Goal: Transaction & Acquisition: Purchase product/service

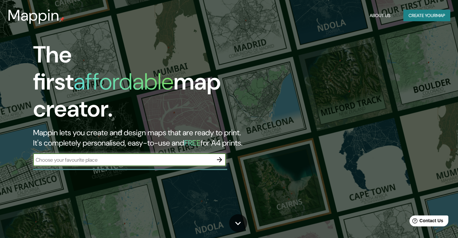
click at [100, 156] on input "text" at bounding box center [123, 159] width 180 height 7
click at [237, 171] on div "The first affordable map creator. Mappin lets you create and design maps that a…" at bounding box center [229, 119] width 458 height 238
click at [147, 156] on input "antofagasta" at bounding box center [123, 159] width 180 height 7
type input "[GEOGRAPHIC_DATA], region de [GEOGRAPHIC_DATA], [GEOGRAPHIC_DATA]"
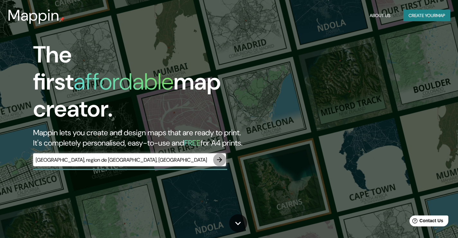
click at [221, 156] on icon "button" at bounding box center [220, 160] width 8 height 8
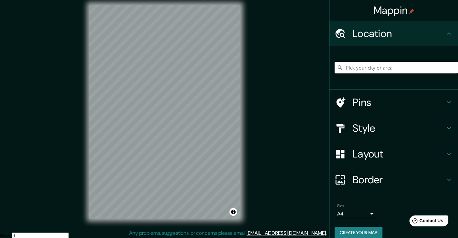
scroll to position [7, 0]
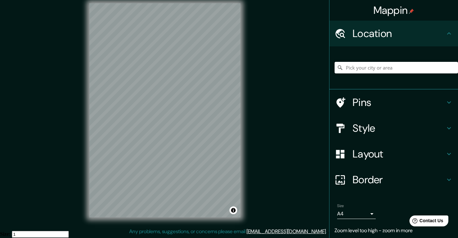
click at [417, 63] on input "Pick your city or area" at bounding box center [396, 68] width 123 height 12
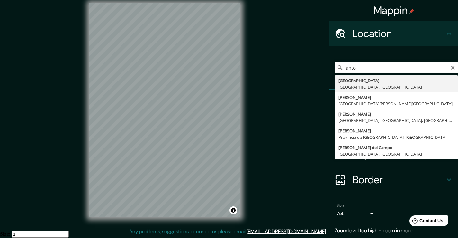
type input "[GEOGRAPHIC_DATA], [GEOGRAPHIC_DATA], [GEOGRAPHIC_DATA]"
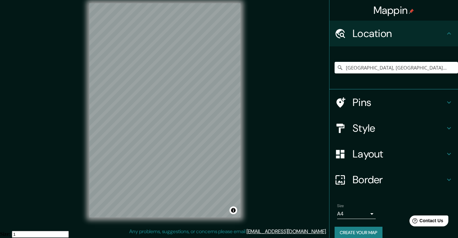
click at [389, 98] on h4 "Pins" at bounding box center [399, 102] width 93 height 13
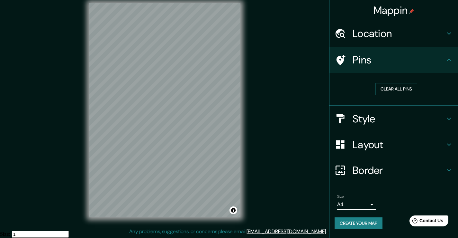
click at [367, 125] on h4 "Style" at bounding box center [399, 118] width 93 height 13
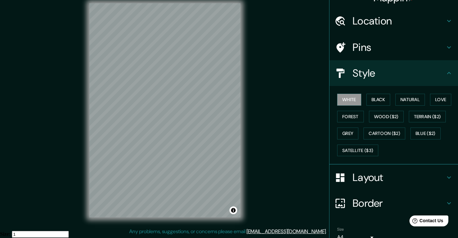
scroll to position [43, 0]
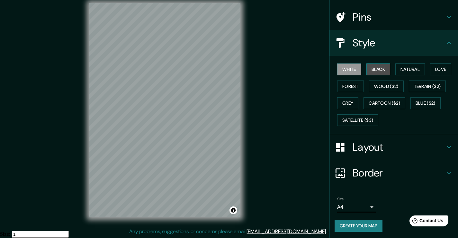
click at [377, 69] on button "Black" at bounding box center [379, 69] width 24 height 12
click at [410, 68] on button "Natural" at bounding box center [411, 69] width 30 height 12
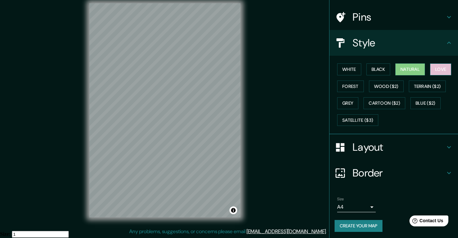
click at [435, 68] on button "Love" at bounding box center [440, 69] width 21 height 12
click at [351, 89] on button "Forest" at bounding box center [350, 86] width 27 height 12
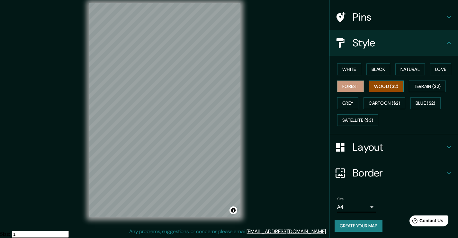
click at [375, 88] on button "Wood ($2)" at bounding box center [386, 86] width 35 height 12
click at [430, 87] on button "Terrain ($2)" at bounding box center [427, 86] width 37 height 12
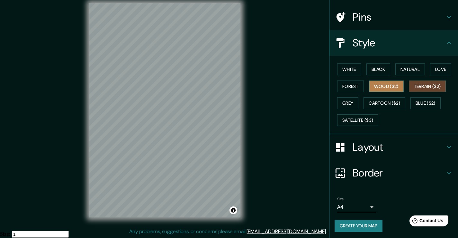
click at [385, 87] on button "Wood ($2)" at bounding box center [386, 86] width 35 height 12
click at [417, 89] on button "Terrain ($2)" at bounding box center [427, 86] width 37 height 12
click at [340, 100] on button "Grey" at bounding box center [347, 103] width 21 height 12
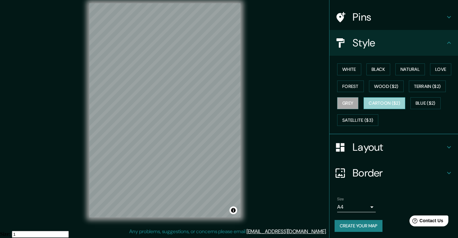
click at [381, 100] on button "Cartoon ($2)" at bounding box center [385, 103] width 42 height 12
click at [416, 102] on button "Blue ($2)" at bounding box center [426, 103] width 30 height 12
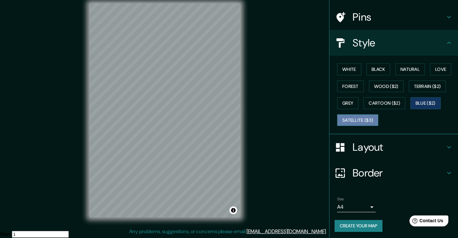
click at [361, 125] on button "Satellite ($3)" at bounding box center [357, 120] width 41 height 12
click at [345, 67] on button "White" at bounding box center [349, 69] width 24 height 12
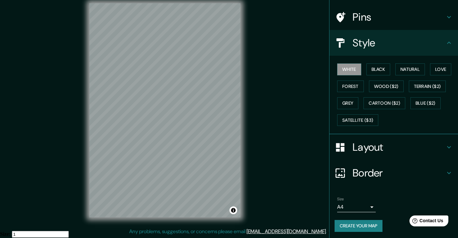
click at [381, 61] on div "White Black Natural Love Forest Wood ($2) Terrain ($2) Grey Cartoon ($2) Blue (…" at bounding box center [396, 95] width 123 height 68
click at [367, 122] on button "Satellite ($3)" at bounding box center [357, 120] width 41 height 12
click at [355, 205] on body "Mappin Location [GEOGRAPHIC_DATA], [GEOGRAPHIC_DATA], [GEOGRAPHIC_DATA] Pins St…" at bounding box center [229, 112] width 458 height 238
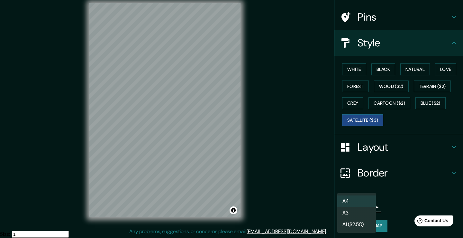
click at [359, 212] on li "A3" at bounding box center [356, 213] width 39 height 12
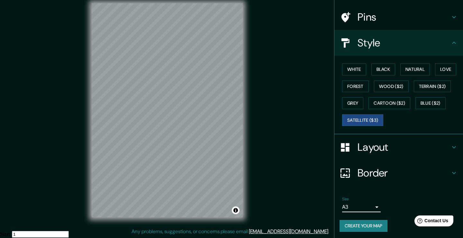
click at [365, 207] on body "Mappin Location [GEOGRAPHIC_DATA], [GEOGRAPHIC_DATA], [GEOGRAPHIC_DATA] Pins St…" at bounding box center [231, 112] width 463 height 238
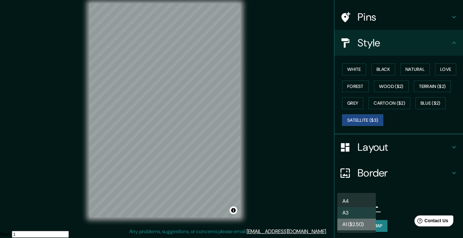
click at [367, 221] on li "A1 ($2.50)" at bounding box center [356, 224] width 39 height 12
type input "a3"
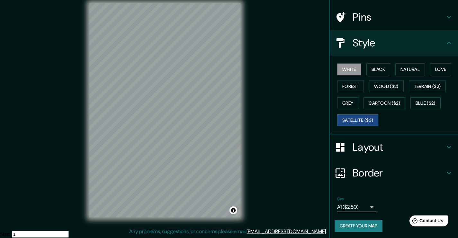
click at [352, 71] on button "White" at bounding box center [349, 69] width 24 height 12
click at [381, 70] on button "Black" at bounding box center [379, 69] width 24 height 12
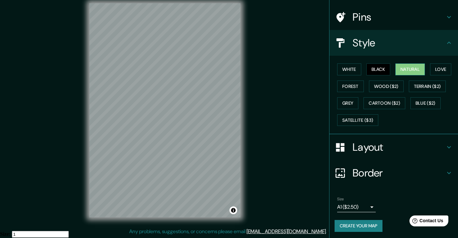
click at [402, 70] on button "Natural" at bounding box center [411, 69] width 30 height 12
click at [427, 66] on div "White Black Natural Love Forest Wood ($2) Terrain ($2) Grey Cartoon ($2) Blue (…" at bounding box center [396, 95] width 123 height 68
drag, startPoint x: 450, startPoint y: 68, endPoint x: 444, endPoint y: 68, distance: 5.8
click at [449, 69] on div "White Black Natural Love Forest Wood ($2) Terrain ($2) Grey Cartoon ($2) Blue (…" at bounding box center [396, 95] width 123 height 68
click at [442, 68] on button "Love" at bounding box center [440, 69] width 21 height 12
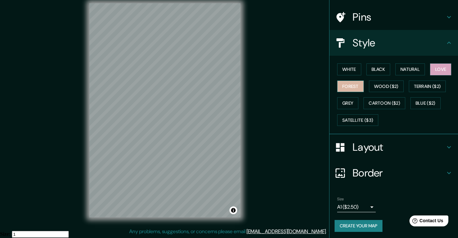
click at [348, 90] on button "Forest" at bounding box center [350, 86] width 27 height 12
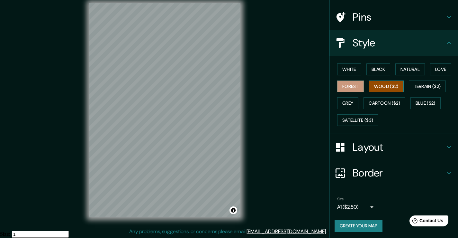
click at [383, 87] on button "Wood ($2)" at bounding box center [386, 86] width 35 height 12
click at [419, 86] on button "Terrain ($2)" at bounding box center [427, 86] width 37 height 12
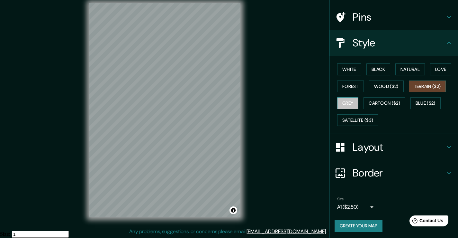
click at [345, 102] on button "Grey" at bounding box center [347, 103] width 21 height 12
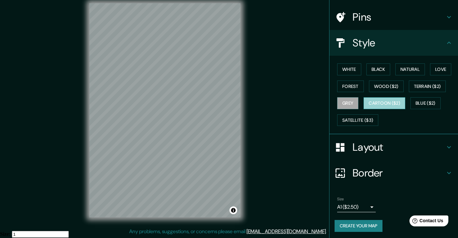
click at [375, 102] on button "Cartoon ($2)" at bounding box center [385, 103] width 42 height 12
click at [424, 102] on button "Blue ($2)" at bounding box center [426, 103] width 30 height 12
click at [388, 106] on button "Cartoon ($2)" at bounding box center [385, 103] width 42 height 12
click at [352, 74] on button "White" at bounding box center [349, 69] width 24 height 12
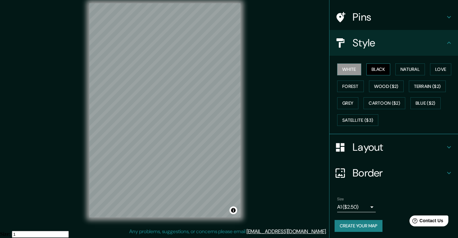
click at [373, 68] on button "Black" at bounding box center [379, 69] width 24 height 12
click at [404, 74] on button "Natural" at bounding box center [411, 69] width 30 height 12
click at [367, 140] on div "Layout" at bounding box center [394, 147] width 129 height 26
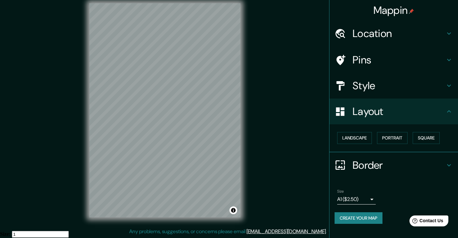
scroll to position [0, 0]
click at [356, 138] on button "Landscape" at bounding box center [354, 138] width 35 height 12
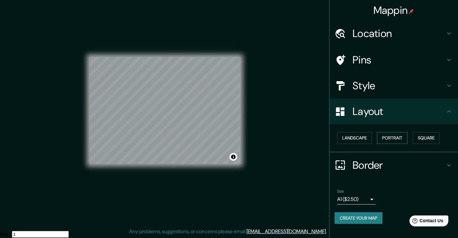
click at [391, 138] on button "Portrait" at bounding box center [392, 138] width 31 height 12
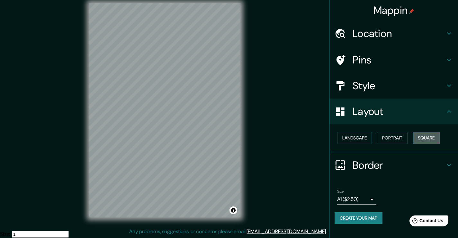
click at [433, 139] on button "Square" at bounding box center [426, 138] width 27 height 12
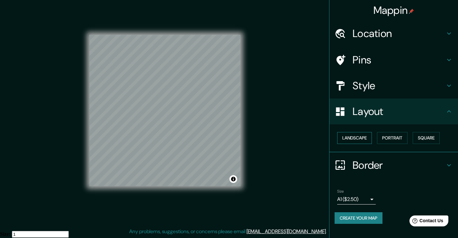
click at [365, 139] on button "Landscape" at bounding box center [354, 138] width 35 height 12
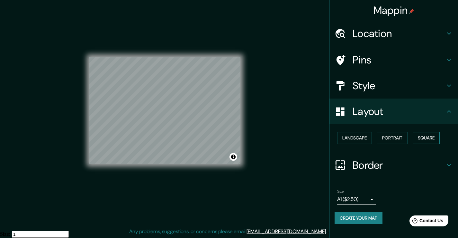
click at [428, 137] on button "Square" at bounding box center [426, 138] width 27 height 12
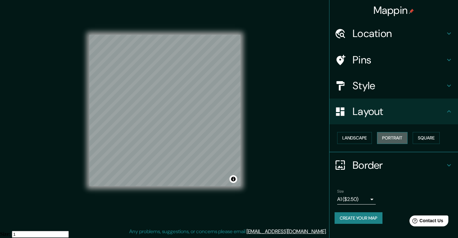
click at [397, 143] on button "Portrait" at bounding box center [392, 138] width 31 height 12
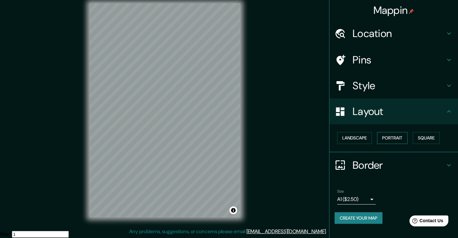
drag, startPoint x: 377, startPoint y: 140, endPoint x: 402, endPoint y: 137, distance: 25.2
click at [402, 137] on div "Landscape [GEOGRAPHIC_DATA]" at bounding box center [396, 137] width 123 height 17
click at [402, 137] on button "Portrait" at bounding box center [392, 138] width 31 height 12
click at [363, 136] on button "Landscape" at bounding box center [354, 138] width 35 height 12
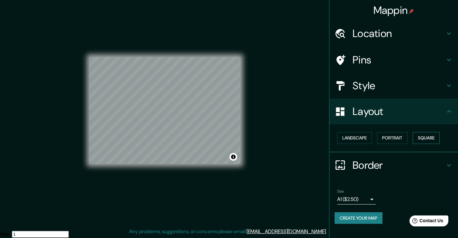
click at [424, 140] on button "Square" at bounding box center [426, 138] width 27 height 12
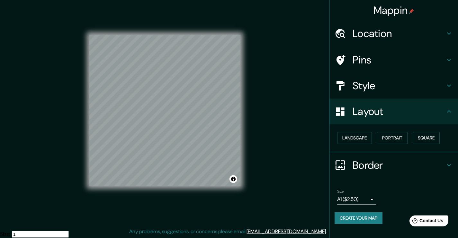
click at [422, 34] on h4 "Location" at bounding box center [399, 33] width 93 height 13
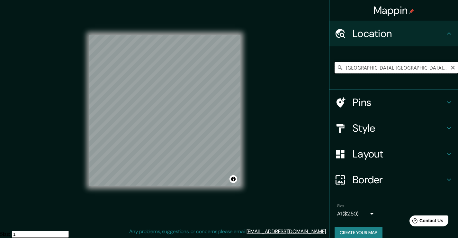
click at [402, 67] on input "[GEOGRAPHIC_DATA], [GEOGRAPHIC_DATA], [GEOGRAPHIC_DATA]" at bounding box center [396, 68] width 123 height 12
click at [171, 68] on div "Mappin Location [GEOGRAPHIC_DATA], [GEOGRAPHIC_DATA], [GEOGRAPHIC_DATA] Pins St…" at bounding box center [229, 115] width 458 height 245
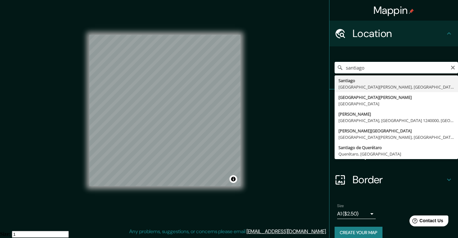
type input "[GEOGRAPHIC_DATA], [GEOGRAPHIC_DATA][PERSON_NAME], [GEOGRAPHIC_DATA]"
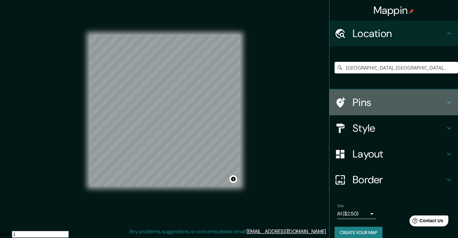
click at [413, 103] on h4 "Pins" at bounding box center [399, 102] width 93 height 13
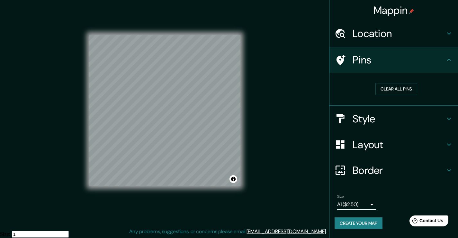
click at [397, 111] on div "Style" at bounding box center [394, 119] width 129 height 26
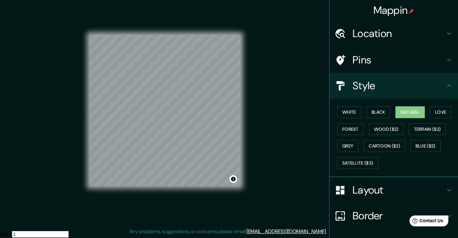
click at [407, 72] on div "Pins" at bounding box center [394, 60] width 129 height 26
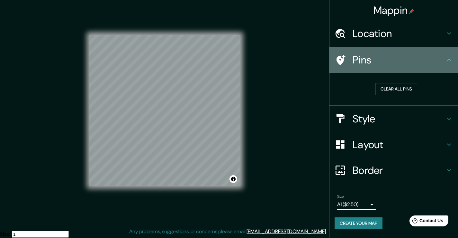
click at [405, 64] on h4 "Pins" at bounding box center [399, 59] width 93 height 13
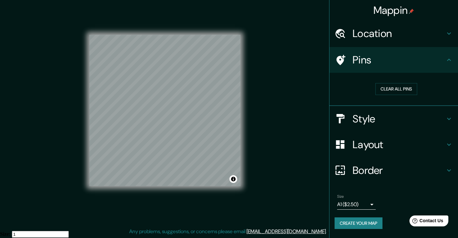
click at [376, 108] on div "Style" at bounding box center [394, 119] width 129 height 26
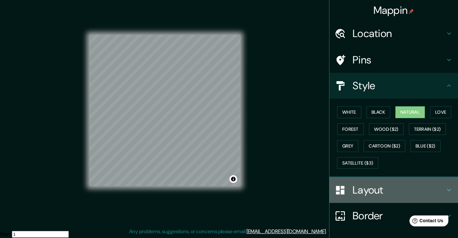
click at [372, 182] on div "Layout" at bounding box center [394, 190] width 129 height 26
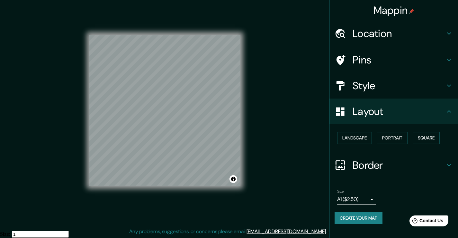
click at [367, 196] on body "Mappin Location [GEOGRAPHIC_DATA], [GEOGRAPHIC_DATA][PERSON_NAME], [GEOGRAPHIC_…" at bounding box center [229, 112] width 458 height 238
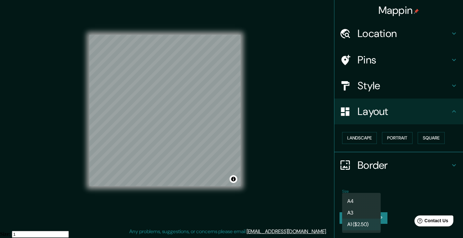
click at [361, 210] on li "A3" at bounding box center [361, 213] width 39 height 12
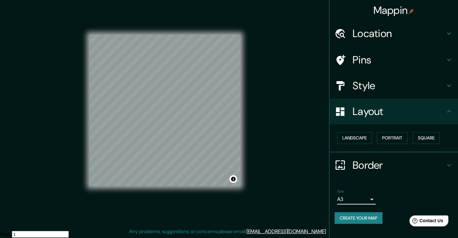
click at [362, 204] on body "Mappin Location [GEOGRAPHIC_DATA], [GEOGRAPHIC_DATA][PERSON_NAME], [GEOGRAPHIC_…" at bounding box center [229, 112] width 458 height 238
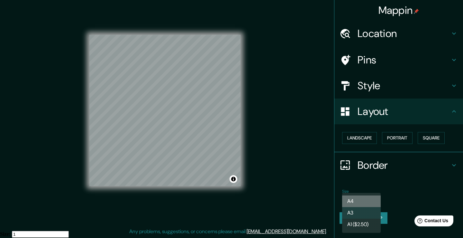
click at [361, 202] on li "A4" at bounding box center [361, 201] width 39 height 12
type input "single"
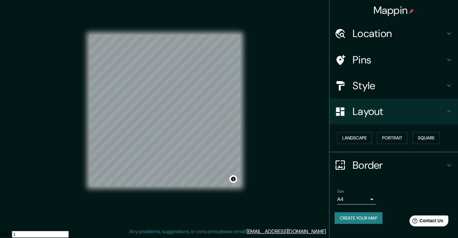
click at [410, 113] on h4 "Layout" at bounding box center [399, 111] width 93 height 13
click at [391, 159] on h4 "Border" at bounding box center [399, 165] width 93 height 13
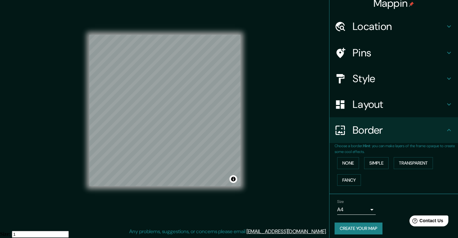
scroll to position [11, 0]
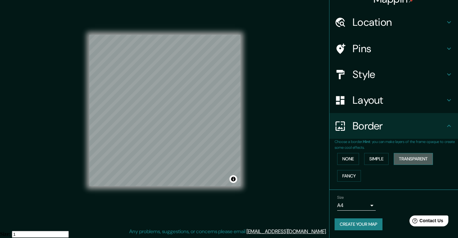
click at [405, 158] on button "Transparent" at bounding box center [413, 159] width 39 height 12
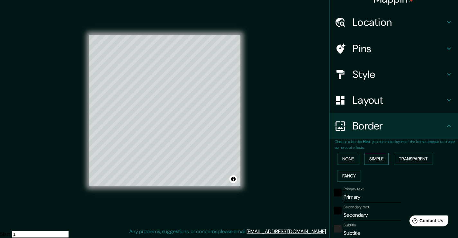
click at [367, 159] on button "Simple" at bounding box center [376, 159] width 24 height 12
click at [350, 160] on button "None" at bounding box center [348, 159] width 22 height 12
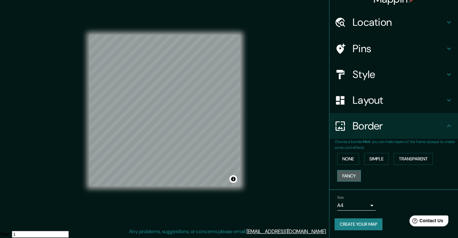
click at [351, 173] on button "Fancy" at bounding box center [349, 176] width 24 height 12
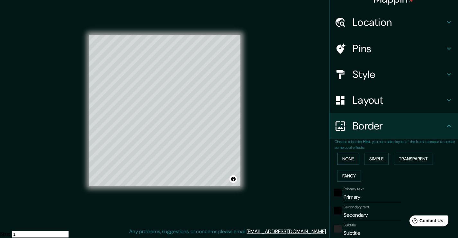
click at [351, 154] on button "None" at bounding box center [348, 159] width 22 height 12
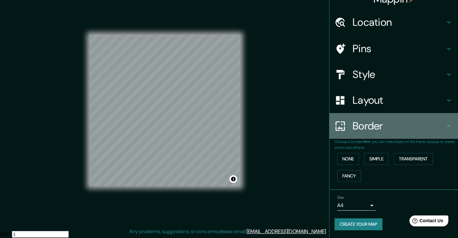
click at [390, 122] on h4 "Border" at bounding box center [399, 125] width 93 height 13
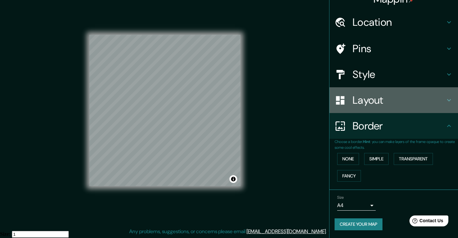
click at [370, 100] on h4 "Layout" at bounding box center [399, 100] width 93 height 13
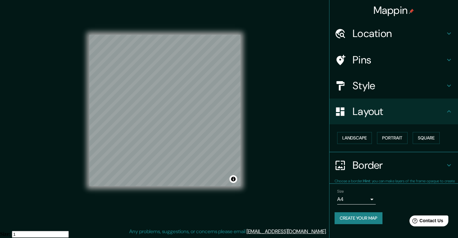
scroll to position [0, 0]
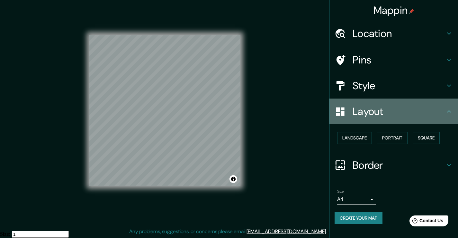
click at [376, 111] on h4 "Layout" at bounding box center [399, 111] width 93 height 13
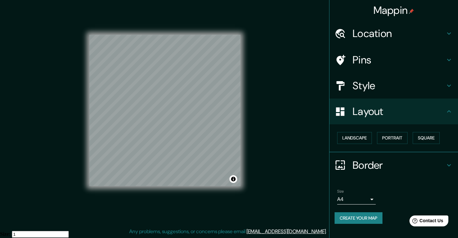
click at [382, 87] on h4 "Style" at bounding box center [399, 85] width 93 height 13
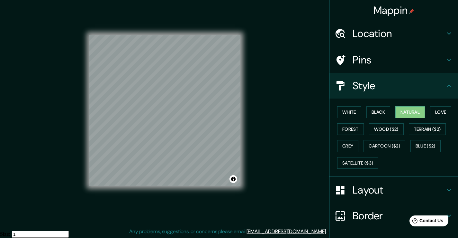
click at [362, 91] on h4 "Style" at bounding box center [399, 85] width 93 height 13
click at [372, 181] on div "Layout" at bounding box center [394, 190] width 129 height 26
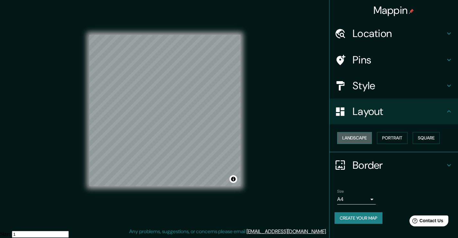
click at [363, 137] on button "Landscape" at bounding box center [354, 138] width 35 height 12
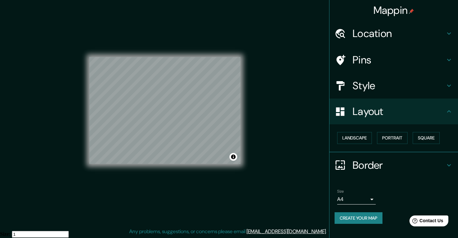
click at [378, 140] on div "Landscape [GEOGRAPHIC_DATA]" at bounding box center [396, 137] width 123 height 17
click at [385, 143] on button "Portrait" at bounding box center [392, 138] width 31 height 12
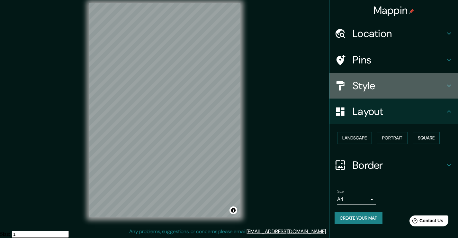
click at [369, 88] on h4 "Style" at bounding box center [399, 85] width 93 height 13
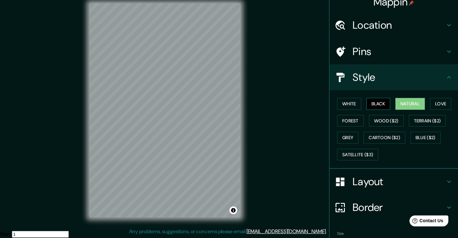
scroll to position [11, 0]
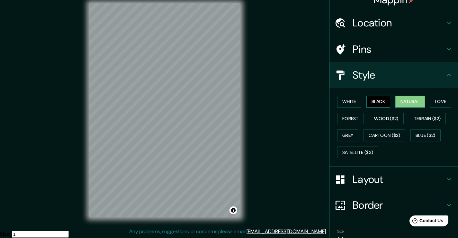
click at [376, 103] on button "Black" at bounding box center [379, 102] width 24 height 12
click at [341, 103] on button "White" at bounding box center [349, 102] width 24 height 12
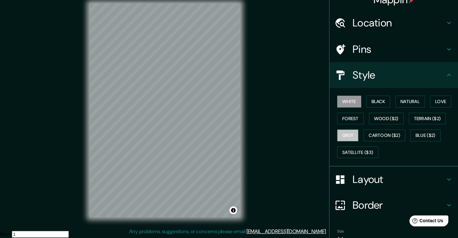
click at [346, 130] on button "Grey" at bounding box center [347, 135] width 21 height 12
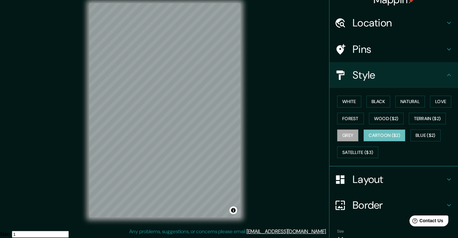
click at [372, 132] on button "Cartoon ($2)" at bounding box center [385, 135] width 42 height 12
click at [347, 130] on button "Grey" at bounding box center [347, 135] width 21 height 12
click at [351, 117] on button "Forest" at bounding box center [350, 119] width 27 height 12
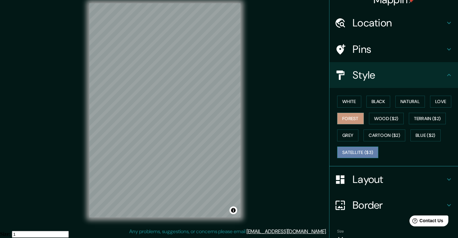
click at [372, 153] on button "Satellite ($3)" at bounding box center [357, 152] width 41 height 12
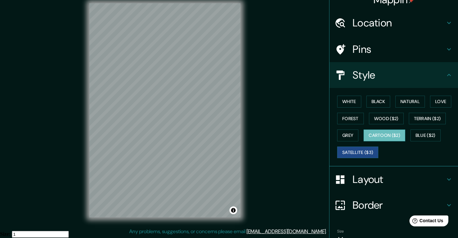
click at [377, 137] on button "Cartoon ($2)" at bounding box center [385, 135] width 42 height 12
click at [386, 113] on button "Wood ($2)" at bounding box center [386, 119] width 35 height 12
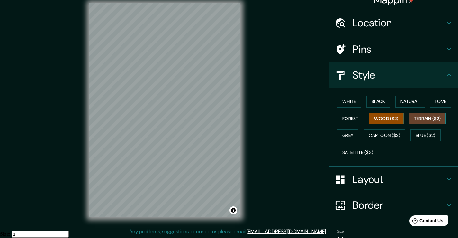
click at [424, 122] on button "Terrain ($2)" at bounding box center [427, 119] width 37 height 12
click at [424, 132] on button "Blue ($2)" at bounding box center [426, 135] width 30 height 12
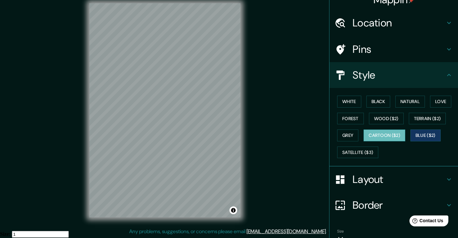
click at [384, 132] on button "Cartoon ($2)" at bounding box center [385, 135] width 42 height 12
click at [401, 102] on button "Natural" at bounding box center [411, 102] width 30 height 12
click at [394, 135] on button "Cartoon ($2)" at bounding box center [385, 135] width 42 height 12
click at [410, 104] on button "Natural" at bounding box center [411, 102] width 30 height 12
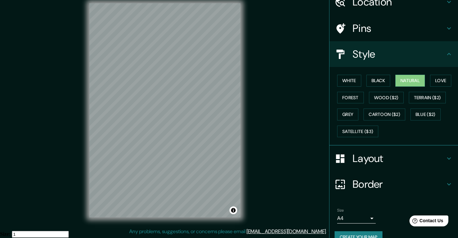
scroll to position [44, 0]
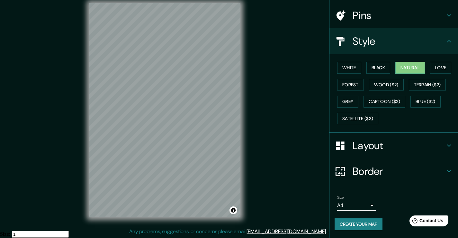
click at [377, 171] on h4 "Border" at bounding box center [399, 171] width 93 height 13
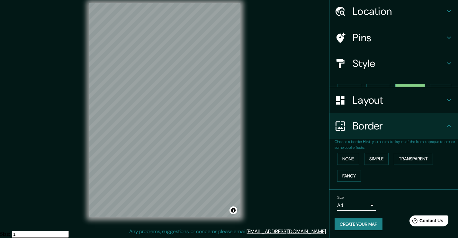
scroll to position [11, 0]
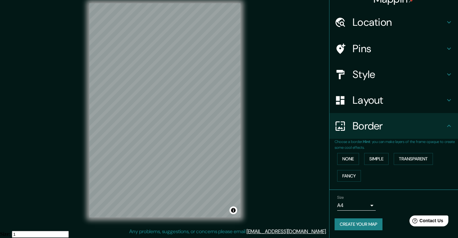
click at [399, 108] on div "Layout" at bounding box center [394, 100] width 129 height 26
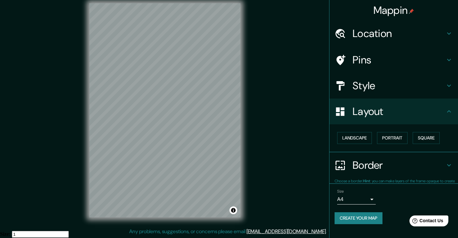
scroll to position [0, 0]
click at [393, 114] on h4 "Layout" at bounding box center [399, 111] width 93 height 13
click at [371, 220] on button "Create your map" at bounding box center [359, 218] width 48 height 12
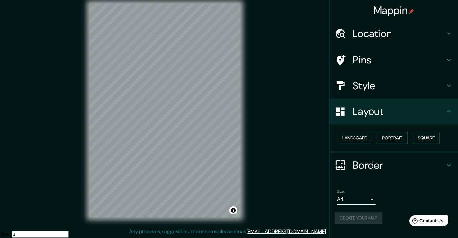
scroll to position [3, 0]
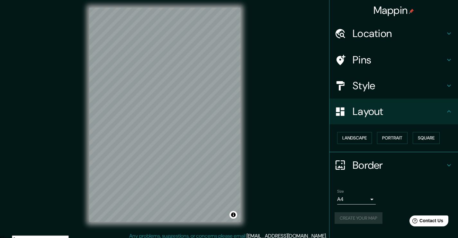
drag, startPoint x: 417, startPoint y: 179, endPoint x: 393, endPoint y: 191, distance: 27.0
click at [417, 179] on ul "Location [GEOGRAPHIC_DATA], [GEOGRAPHIC_DATA][PERSON_NAME], [GEOGRAPHIC_DATA] P…" at bounding box center [394, 126] width 129 height 211
click at [365, 217] on button "Create your map" at bounding box center [359, 218] width 48 height 12
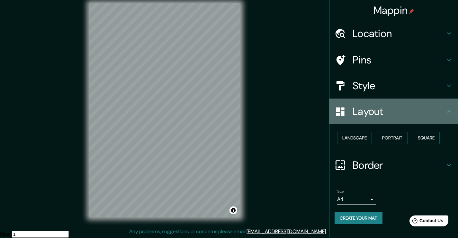
click at [421, 112] on h4 "Layout" at bounding box center [399, 111] width 93 height 13
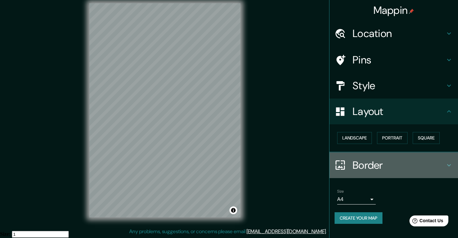
click at [446, 165] on icon at bounding box center [449, 165] width 8 height 8
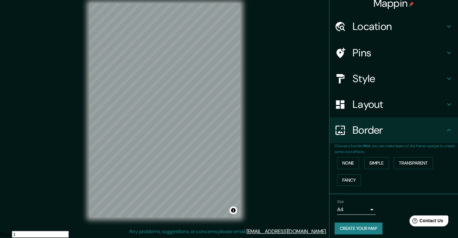
scroll to position [11, 0]
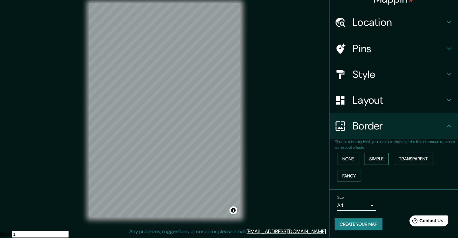
click at [374, 162] on button "Simple" at bounding box center [376, 159] width 24 height 12
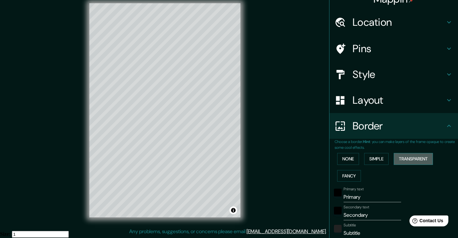
click at [405, 161] on button "Transparent" at bounding box center [413, 159] width 39 height 12
click at [344, 170] on button "Fancy" at bounding box center [349, 176] width 24 height 12
click at [404, 156] on button "Transparent" at bounding box center [413, 159] width 39 height 12
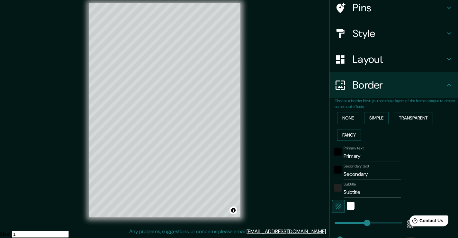
scroll to position [76, 0]
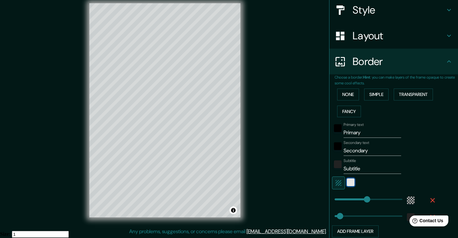
click at [347, 181] on div "white" at bounding box center [351, 182] width 8 height 8
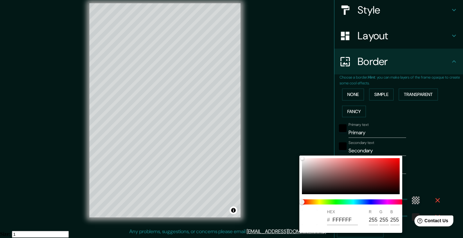
click at [452, 146] on div at bounding box center [231, 119] width 463 height 238
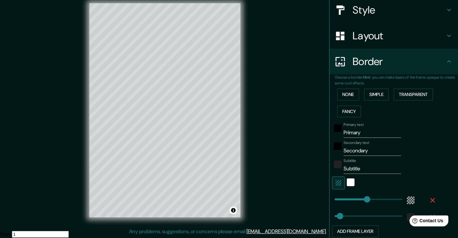
click at [336, 181] on icon "button" at bounding box center [339, 183] width 8 height 8
type input "226"
type input "38"
click at [336, 181] on icon "button" at bounding box center [339, 183] width 8 height 8
type input "226"
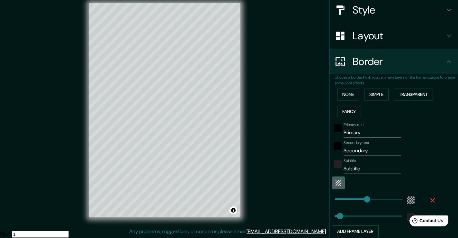
type input "38"
click at [336, 181] on icon "button" at bounding box center [339, 183] width 8 height 8
type input "226"
type input "38"
click at [367, 88] on div "None Simple Transparent Fancy" at bounding box center [396, 103] width 123 height 34
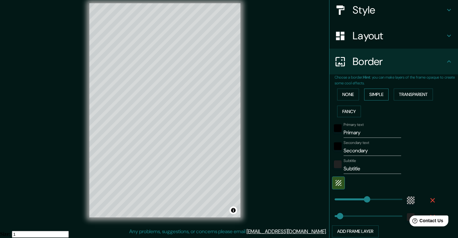
click at [367, 96] on button "Simple" at bounding box center [376, 94] width 24 height 12
click at [352, 105] on button "Fancy" at bounding box center [349, 111] width 24 height 12
click at [371, 91] on button "Simple" at bounding box center [376, 94] width 24 height 12
click at [405, 94] on button "Transparent" at bounding box center [413, 94] width 39 height 12
click at [338, 184] on button "button" at bounding box center [338, 182] width 13 height 13
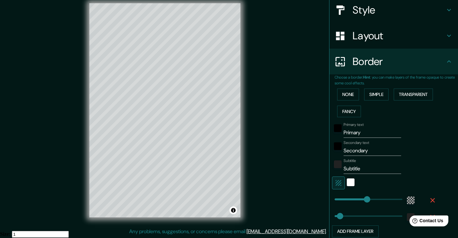
type input "226"
type input "38"
drag, startPoint x: 382, startPoint y: 151, endPoint x: 301, endPoint y: 156, distance: 81.5
click at [301, 156] on div "Mappin Location [GEOGRAPHIC_DATA], [GEOGRAPHIC_DATA][PERSON_NAME], [GEOGRAPHIC_…" at bounding box center [229, 115] width 458 height 245
type input "226"
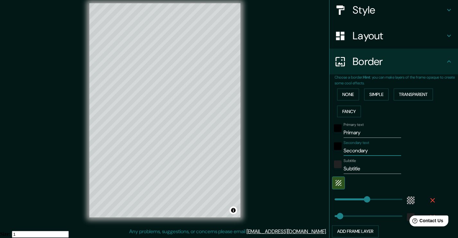
type input "38"
drag, startPoint x: 370, startPoint y: 133, endPoint x: 251, endPoint y: 139, distance: 118.8
click at [251, 139] on div "Mappin Location [GEOGRAPHIC_DATA], [GEOGRAPHIC_DATA][PERSON_NAME], [GEOGRAPHIC_…" at bounding box center [229, 115] width 458 height 245
type input "S"
type input "226"
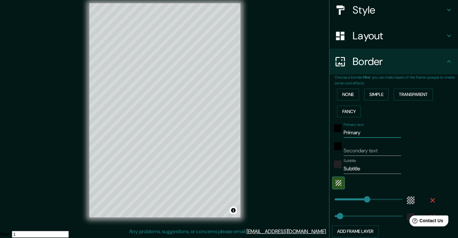
type input "38"
type input "Sa"
type input "226"
type input "38"
type input "Sat"
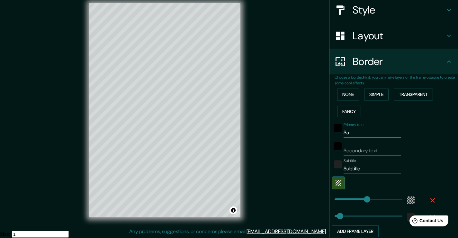
type input "226"
type input "38"
type input "Satn"
type input "226"
type input "38"
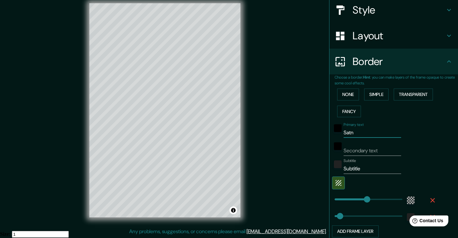
type input "Satnu"
type input "226"
type input "38"
type input "Satn"
type input "226"
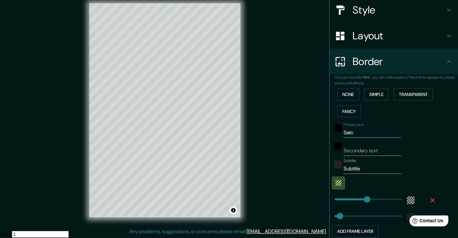
type input "38"
type input "Sat"
type input "226"
type input "38"
type input "Sa"
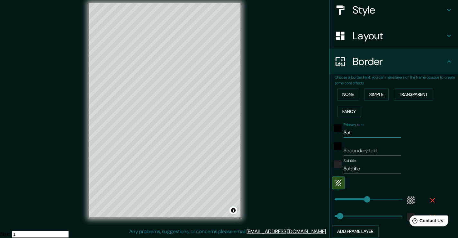
type input "226"
type input "38"
type input "San"
type input "226"
type input "38"
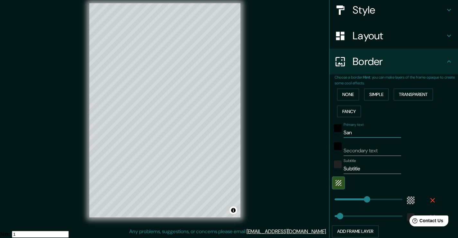
type input "Sant"
type input "226"
type input "38"
type input "Santi"
type input "226"
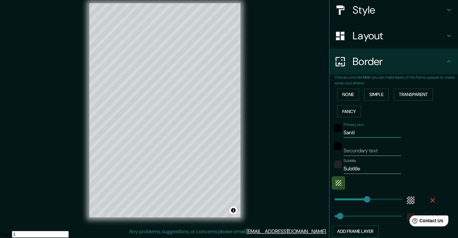
type input "38"
type input "Santia"
type input "226"
type input "38"
type input "Santiag"
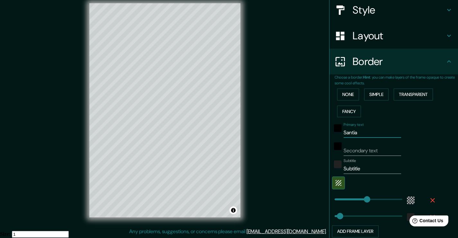
type input "226"
type input "38"
type input "Santiago"
type input "226"
type input "38"
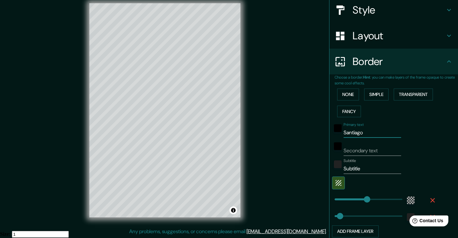
type input "Santiago"
click at [367, 148] on input "Secondary text" at bounding box center [373, 150] width 58 height 10
type input "C"
type input "226"
type input "38"
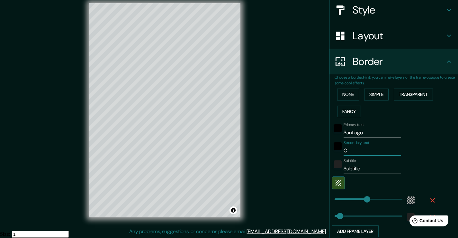
type input "Ch"
type input "226"
type input "38"
type input "Chui"
type input "226"
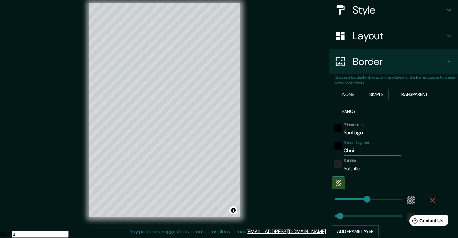
type input "38"
type input "[PERSON_NAME]"
type input "226"
type input "38"
type input "Ch"
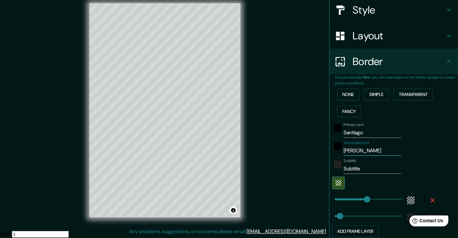
type input "226"
type input "38"
type input "Chi"
type input "226"
type input "38"
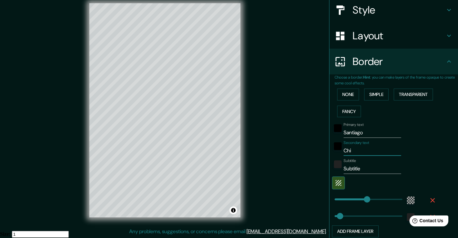
type input "Chil"
type input "226"
type input "38"
type input "[GEOGRAPHIC_DATA]"
type input "226"
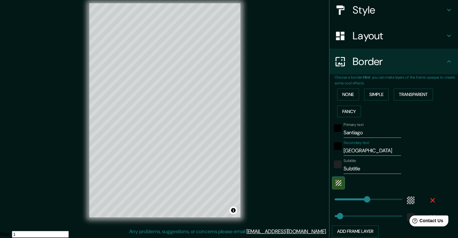
type input "38"
type input "[GEOGRAPHIC_DATA]"
drag, startPoint x: 371, startPoint y: 169, endPoint x: 328, endPoint y: 165, distance: 42.9
click at [332, 165] on div "Subtitle Subtitle" at bounding box center [384, 165] width 105 height 15
type input "C"
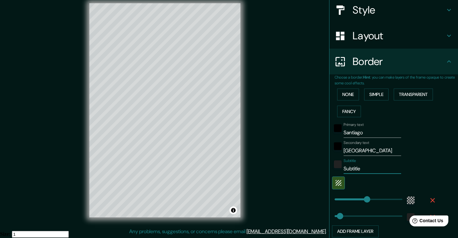
type input "226"
type input "38"
type input "Ch"
type input "226"
type input "38"
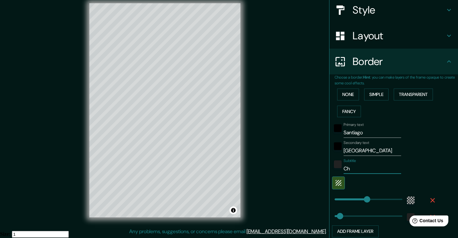
type input "Chi"
type input "226"
type input "38"
type input "Chil"
type input "226"
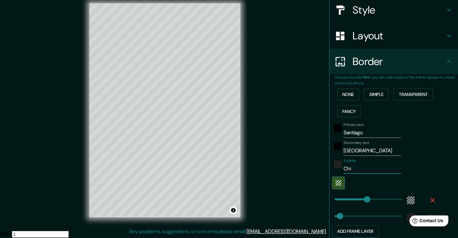
type input "38"
type input "[GEOGRAPHIC_DATA]"
type input "226"
type input "38"
type input "[GEOGRAPHIC_DATA]"
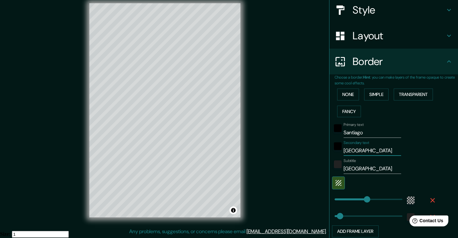
drag, startPoint x: 360, startPoint y: 154, endPoint x: 324, endPoint y: 155, distance: 35.4
click at [329, 155] on div "Mappin Location [GEOGRAPHIC_DATA], [GEOGRAPHIC_DATA][PERSON_NAME], [GEOGRAPHIC_…" at bounding box center [393, 119] width 129 height 238
type input "T"
type input "226"
type input "38"
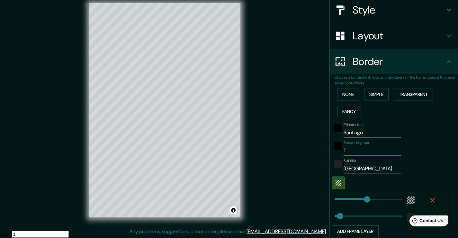
type input "226"
type input "38"
type input "R"
type input "226"
type input "38"
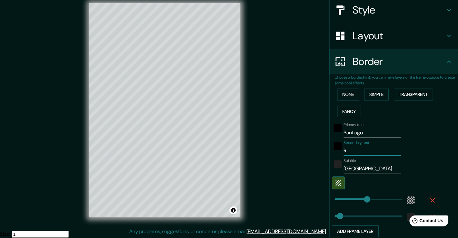
type input "Re"
type input "226"
type input "38"
type input "Reg"
type input "226"
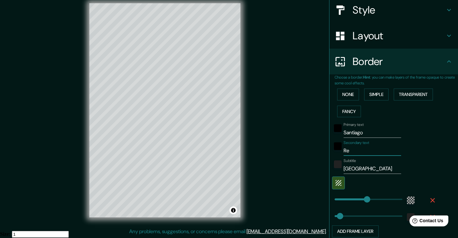
type input "38"
type input "Regi"
type input "226"
type input "38"
type input "Regio"
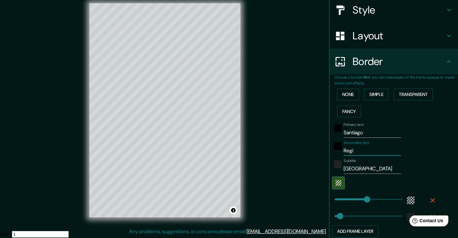
type input "226"
type input "38"
type input "Region"
type input "226"
type input "38"
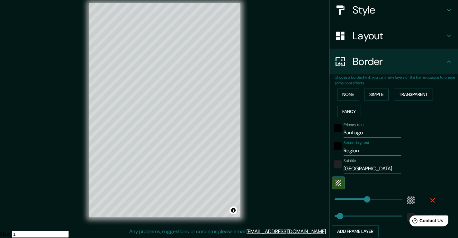
type input "Region"
type input "226"
type input "38"
type input "Region M"
type input "226"
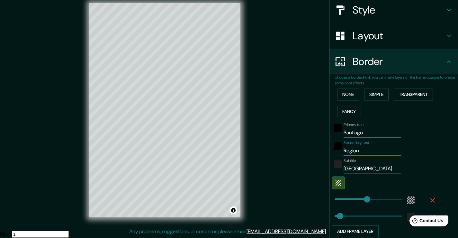
type input "38"
type input "Region Me"
type input "226"
type input "38"
type input "Region Met"
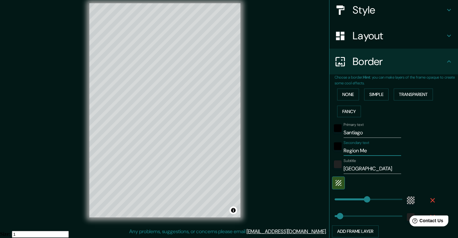
type input "226"
type input "38"
type input "Region Metr"
type input "226"
type input "38"
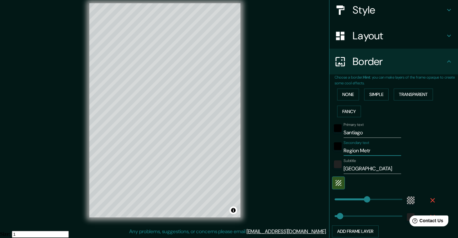
type input "Region Metro"
type input "226"
type input "38"
type input "Region Metrop"
type input "226"
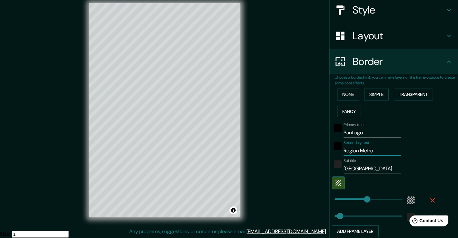
type input "38"
type input "Region [GEOGRAPHIC_DATA]"
type input "226"
type input "38"
type input "Region [GEOGRAPHIC_DATA]"
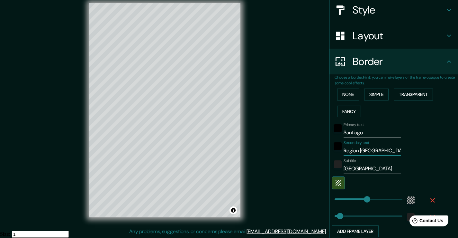
type input "226"
type input "38"
type input "Region [GEOGRAPHIC_DATA]"
type input "226"
type input "38"
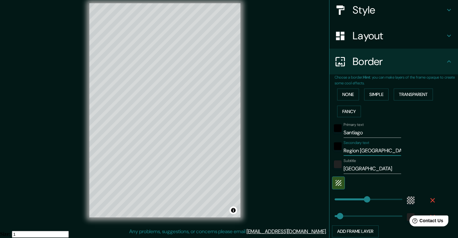
type input "Region [GEOGRAPHIC_DATA]"
type input "226"
type input "38"
type input "Region Metropolita"
type input "226"
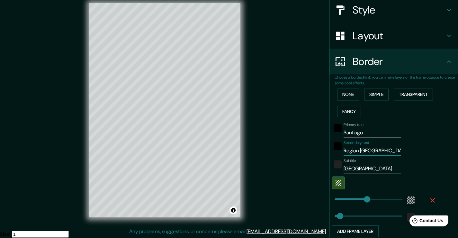
type input "38"
type input "Region [GEOGRAPHIC_DATA]"
type input "226"
type input "38"
type input "Region [GEOGRAPHIC_DATA]"
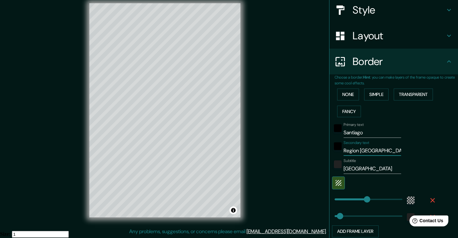
type input "226"
type input "38"
type input "Region [GEOGRAPHIC_DATA]"
click at [414, 157] on div "Primary text [PERSON_NAME] Secondary text Region Metropolitana Subtitle [GEOGRA…" at bounding box center [386, 178] width 103 height 117
click at [388, 133] on input "Santiago" at bounding box center [373, 132] width 58 height 10
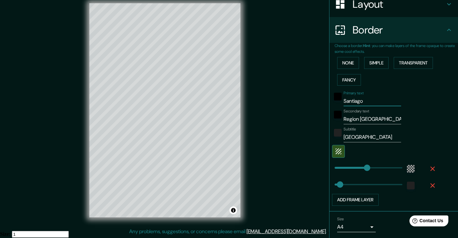
scroll to position [108, 0]
type input "0"
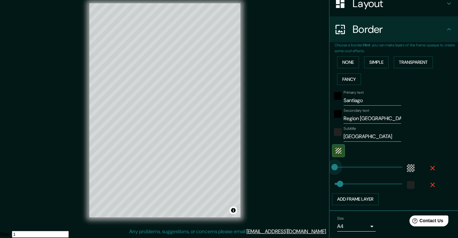
drag, startPoint x: 364, startPoint y: 167, endPoint x: 327, endPoint y: 165, distance: 36.4
type input "38"
type input "192"
drag, startPoint x: 331, startPoint y: 165, endPoint x: 358, endPoint y: 166, distance: 27.0
type input "38"
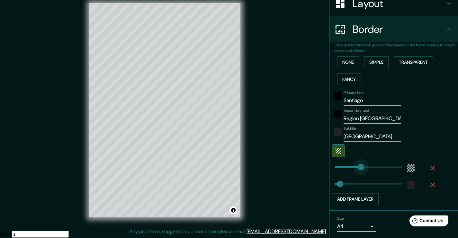
type input "123"
drag, startPoint x: 358, startPoint y: 166, endPoint x: 347, endPoint y: 167, distance: 10.4
type input "38"
type input "78"
drag, startPoint x: 347, startPoint y: 167, endPoint x: 341, endPoint y: 169, distance: 6.3
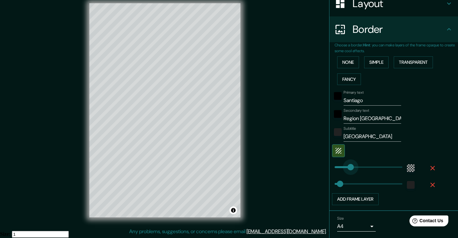
type input "38"
type input "51"
drag, startPoint x: 343, startPoint y: 169, endPoint x: 337, endPoint y: 170, distance: 6.3
type input "38"
type input "42"
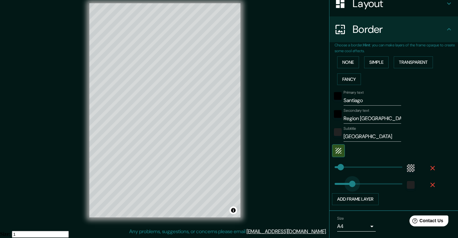
type input "149"
drag, startPoint x: 336, startPoint y: 181, endPoint x: 351, endPoint y: 182, distance: 15.2
type input "76"
drag, startPoint x: 351, startPoint y: 182, endPoint x: 341, endPoint y: 183, distance: 10.7
type input "4"
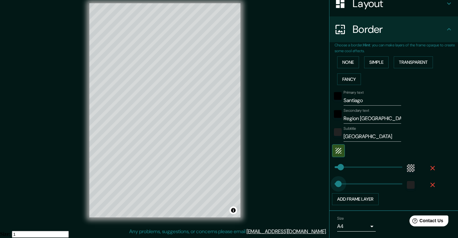
drag, startPoint x: 341, startPoint y: 183, endPoint x: 331, endPoint y: 184, distance: 10.3
type input "33"
type input "0"
drag, startPoint x: 335, startPoint y: 184, endPoint x: 325, endPoint y: 185, distance: 10.0
type input "36"
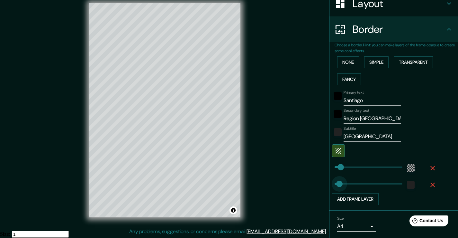
type input "27"
click at [335, 185] on span at bounding box center [338, 183] width 6 height 6
type input "71"
type input "56"
type input "40"
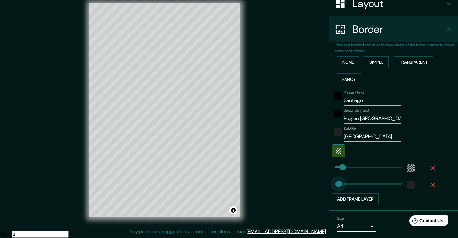
type input "29"
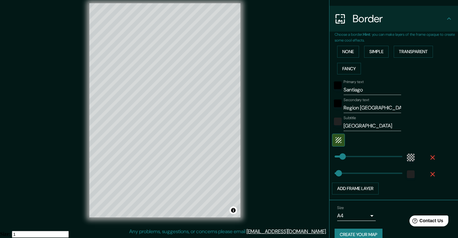
scroll to position [128, 0]
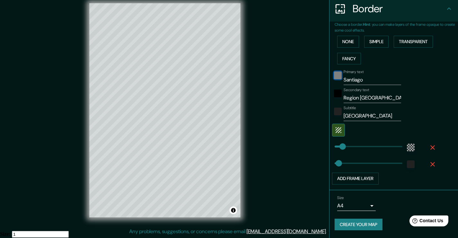
click at [334, 79] on div "black" at bounding box center [338, 75] width 8 height 8
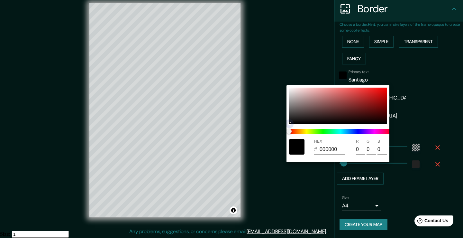
type input "575656"
type input "87"
type input "86"
drag, startPoint x: 300, startPoint y: 108, endPoint x: 283, endPoint y: 107, distance: 17.1
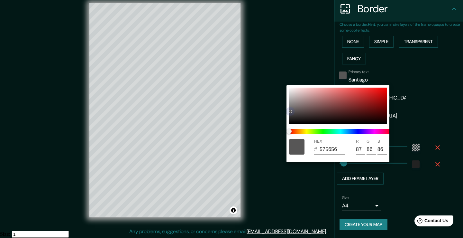
click at [283, 107] on div "HEX # 575656 R 87 G 86 B 86" at bounding box center [231, 119] width 463 height 238
type input "757171"
type input "117"
type input "113"
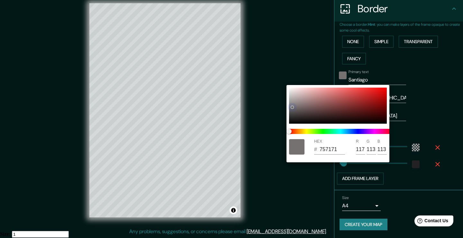
drag, startPoint x: 293, startPoint y: 106, endPoint x: 280, endPoint y: 103, distance: 13.7
click at [280, 103] on div "HEX # 757171 R 117 G 113 B 113" at bounding box center [231, 119] width 463 height 238
type input "8A8686"
type input "138"
drag, startPoint x: 300, startPoint y: 103, endPoint x: 342, endPoint y: 109, distance: 41.9
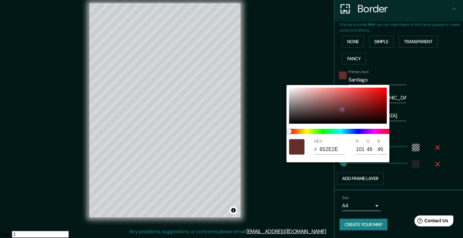
click at [342, 109] on div at bounding box center [338, 105] width 98 height 36
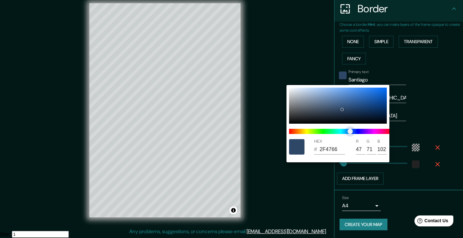
click at [350, 132] on span at bounding box center [340, 131] width 103 height 5
click at [408, 116] on div at bounding box center [231, 119] width 463 height 238
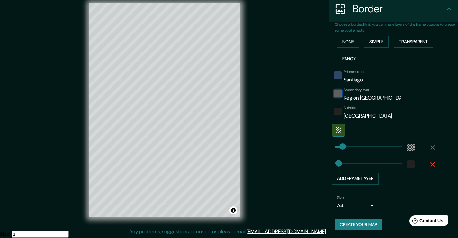
click at [335, 96] on div "black" at bounding box center [338, 93] width 8 height 8
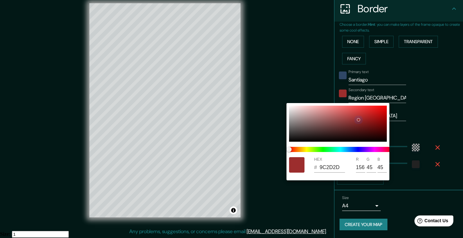
drag, startPoint x: 343, startPoint y: 112, endPoint x: 358, endPoint y: 119, distance: 17.0
click at [358, 119] on div at bounding box center [338, 123] width 98 height 36
click at [352, 150] on span at bounding box center [340, 149] width 103 height 5
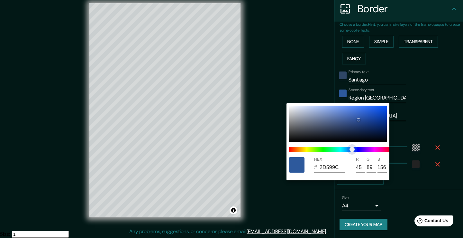
click at [351, 150] on span "color slider" at bounding box center [352, 149] width 5 height 5
click at [352, 149] on span "color slider" at bounding box center [352, 149] width 5 height 5
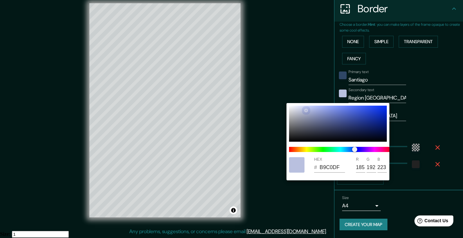
drag, startPoint x: 326, startPoint y: 113, endPoint x: 306, endPoint y: 110, distance: 20.5
click at [306, 110] on div at bounding box center [338, 123] width 98 height 36
click at [337, 75] on div at bounding box center [231, 119] width 463 height 238
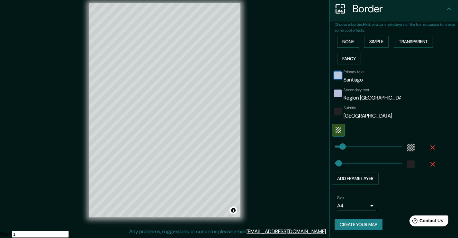
click at [336, 74] on div "color-2F4766" at bounding box center [338, 75] width 8 height 8
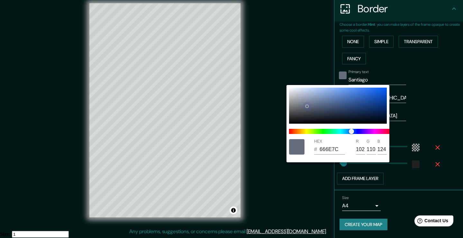
drag, startPoint x: 299, startPoint y: 107, endPoint x: 306, endPoint y: 106, distance: 7.5
click at [306, 106] on div at bounding box center [338, 105] width 98 height 36
click at [406, 69] on div at bounding box center [231, 119] width 463 height 238
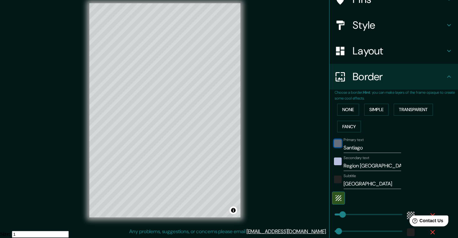
scroll to position [53, 0]
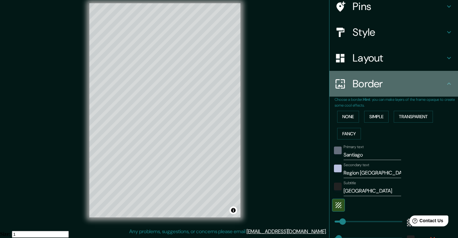
click at [380, 85] on h4 "Border" at bounding box center [399, 83] width 93 height 13
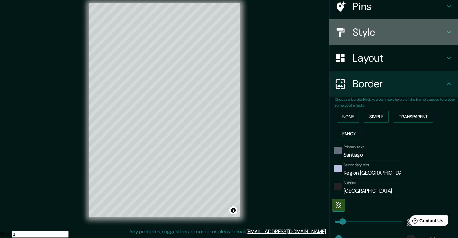
click at [387, 37] on h4 "Style" at bounding box center [399, 32] width 93 height 13
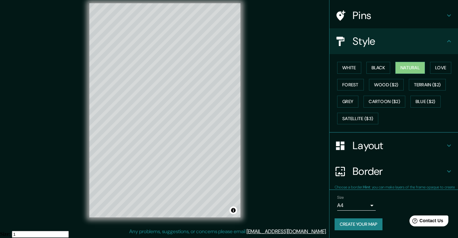
scroll to position [44, 0]
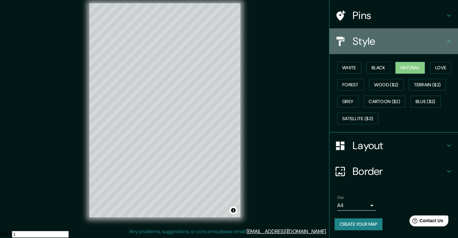
click at [387, 37] on h4 "Style" at bounding box center [399, 41] width 93 height 13
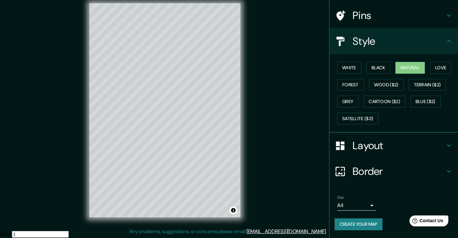
click at [368, 173] on h4 "Border" at bounding box center [399, 171] width 93 height 13
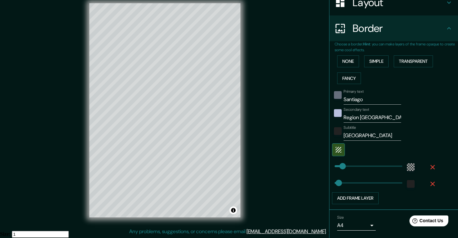
scroll to position [128, 0]
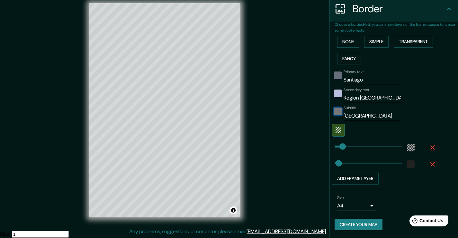
click at [334, 114] on div "color-222222" at bounding box center [338, 111] width 8 height 8
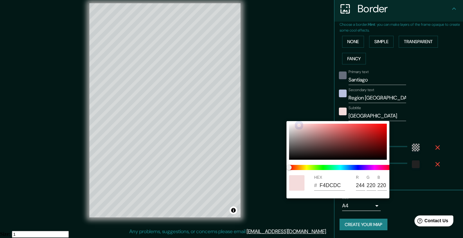
drag, startPoint x: 307, startPoint y: 141, endPoint x: 298, endPoint y: 125, distance: 17.8
click at [298, 125] on div at bounding box center [338, 141] width 98 height 36
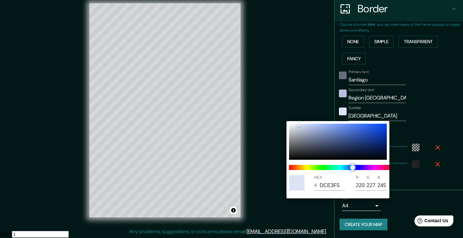
drag, startPoint x: 348, startPoint y: 166, endPoint x: 353, endPoint y: 164, distance: 5.5
click at [353, 165] on span at bounding box center [340, 167] width 103 height 5
click at [297, 128] on div at bounding box center [338, 141] width 98 height 36
drag, startPoint x: 298, startPoint y: 128, endPoint x: 293, endPoint y: 126, distance: 5.7
click at [293, 126] on div at bounding box center [293, 126] width 3 height 3
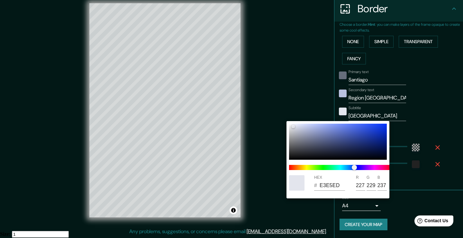
click at [449, 98] on div at bounding box center [231, 119] width 463 height 238
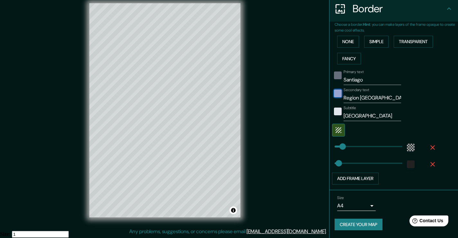
click at [334, 96] on div "color-B9C0DF" at bounding box center [338, 93] width 8 height 8
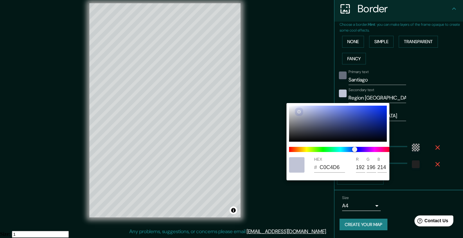
click at [299, 111] on div at bounding box center [338, 123] width 98 height 36
click at [447, 98] on div at bounding box center [231, 119] width 463 height 238
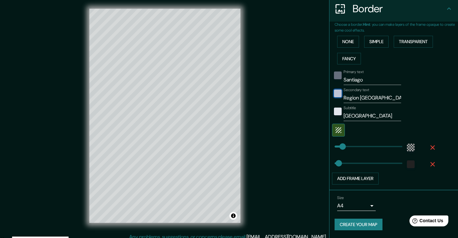
scroll to position [0, 0]
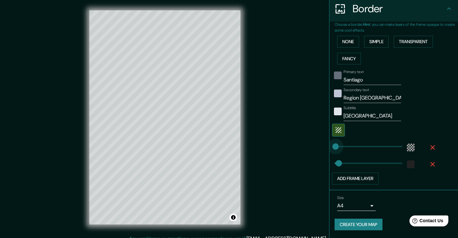
drag, startPoint x: 339, startPoint y: 144, endPoint x: 331, endPoint y: 148, distance: 8.5
drag, startPoint x: 331, startPoint y: 148, endPoint x: 335, endPoint y: 148, distance: 4.5
click at [334, 95] on div "color-C0C4D6" at bounding box center [338, 93] width 8 height 8
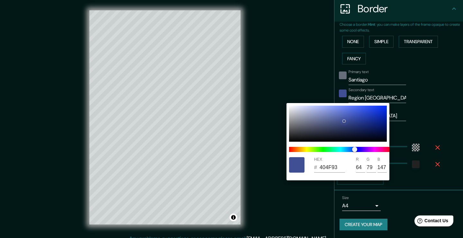
click at [344, 121] on div at bounding box center [338, 123] width 98 height 36
drag, startPoint x: 344, startPoint y: 121, endPoint x: 314, endPoint y: 128, distance: 31.1
click at [315, 127] on div at bounding box center [316, 126] width 3 height 3
drag, startPoint x: 314, startPoint y: 128, endPoint x: 328, endPoint y: 131, distance: 14.1
click at [315, 129] on div at bounding box center [313, 127] width 3 height 3
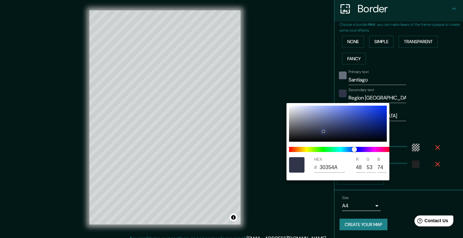
drag, startPoint x: 328, startPoint y: 131, endPoint x: 323, endPoint y: 131, distance: 4.8
click at [323, 131] on div at bounding box center [323, 131] width 3 height 3
click at [321, 130] on div at bounding box center [321, 129] width 3 height 3
click at [426, 97] on div at bounding box center [231, 119] width 463 height 238
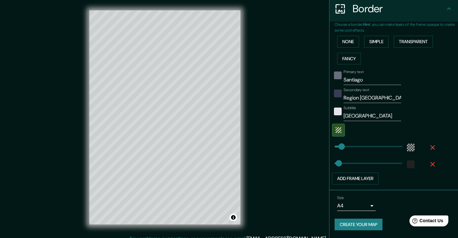
click at [333, 115] on div at bounding box center [338, 112] width 12 height 15
click at [336, 111] on div "color-E3E5ED" at bounding box center [338, 111] width 8 height 8
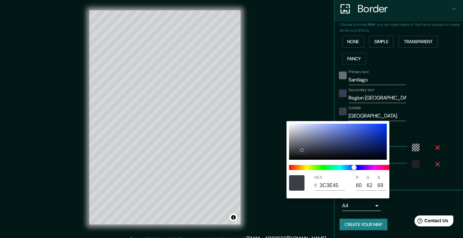
click at [302, 150] on div at bounding box center [338, 141] width 98 height 36
click at [302, 150] on div at bounding box center [302, 150] width 3 height 3
drag, startPoint x: 304, startPoint y: 148, endPoint x: 371, endPoint y: 108, distance: 78.3
click at [305, 150] on div at bounding box center [338, 141] width 98 height 36
click at [335, 94] on div at bounding box center [231, 119] width 463 height 238
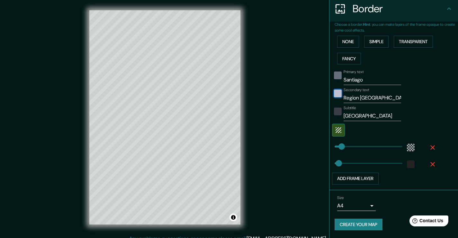
click at [335, 92] on div "color-383D53" at bounding box center [338, 93] width 8 height 8
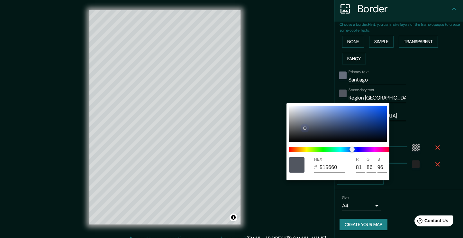
click at [305, 128] on div at bounding box center [338, 123] width 98 height 36
click at [452, 93] on div at bounding box center [231, 119] width 463 height 238
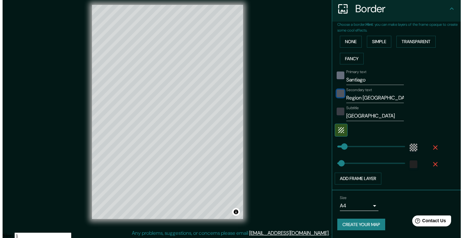
scroll to position [7, 0]
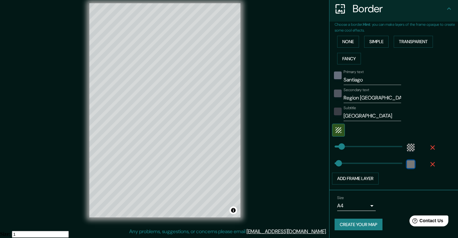
click at [407, 163] on div "color-222222" at bounding box center [411, 164] width 8 height 8
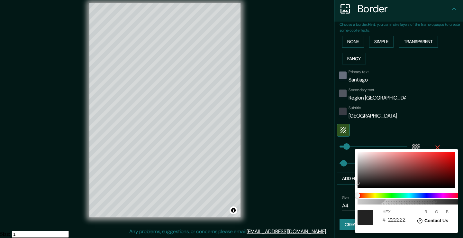
click at [415, 112] on div at bounding box center [231, 119] width 463 height 238
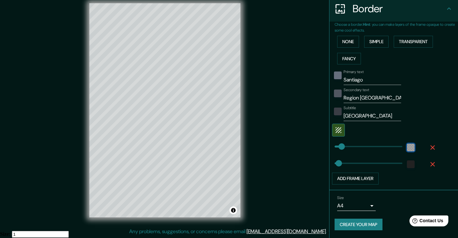
click at [408, 145] on div "color-55555544" at bounding box center [411, 147] width 8 height 8
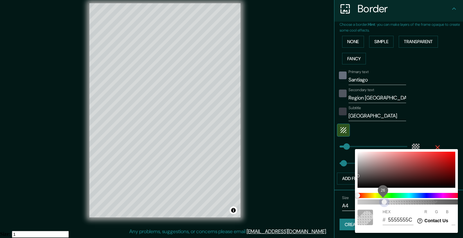
click at [387, 201] on span "26" at bounding box center [384, 201] width 5 height 5
drag, startPoint x: 397, startPoint y: 201, endPoint x: 425, endPoint y: 199, distance: 28.4
click at [420, 199] on span "58" at bounding box center [417, 201] width 5 height 5
drag, startPoint x: 355, startPoint y: 168, endPoint x: 379, endPoint y: 171, distance: 24.6
click at [379, 171] on div at bounding box center [407, 169] width 98 height 36
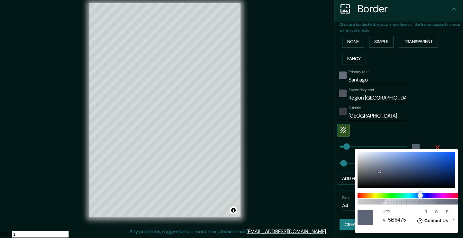
drag, startPoint x: 414, startPoint y: 197, endPoint x: 421, endPoint y: 194, distance: 7.3
click at [421, 194] on span at bounding box center [409, 195] width 103 height 5
drag, startPoint x: 371, startPoint y: 167, endPoint x: 371, endPoint y: 171, distance: 4.8
click at [371, 171] on div at bounding box center [407, 169] width 98 height 36
click at [426, 122] on div at bounding box center [231, 119] width 463 height 238
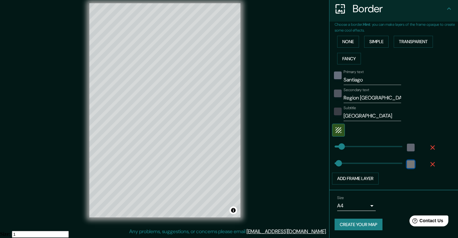
click at [409, 165] on div "color-222222" at bounding box center [411, 164] width 8 height 8
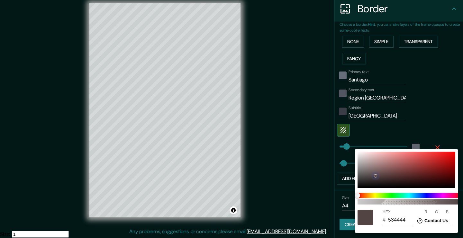
drag, startPoint x: 368, startPoint y: 179, endPoint x: 375, endPoint y: 176, distance: 7.5
click at [375, 176] on div at bounding box center [407, 169] width 98 height 36
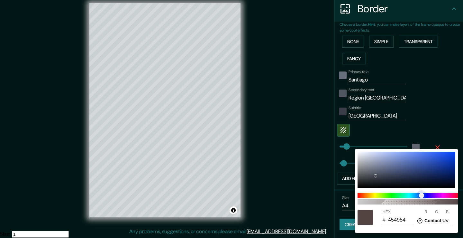
click at [423, 195] on span at bounding box center [409, 195] width 103 height 5
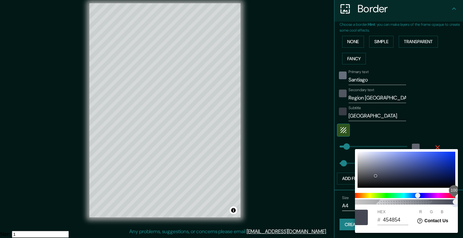
drag, startPoint x: 432, startPoint y: 200, endPoint x: 463, endPoint y: 200, distance: 30.9
click at [458, 200] on div "100 HEX # 454854 R 69 G 72 B 84" at bounding box center [231, 119] width 463 height 238
click at [382, 176] on div at bounding box center [407, 169] width 98 height 36
click at [423, 98] on div at bounding box center [231, 119] width 463 height 238
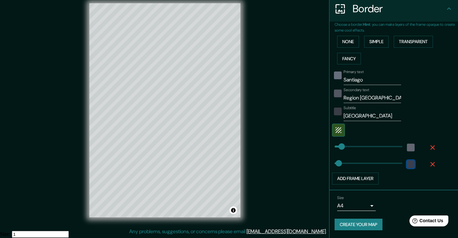
click at [409, 168] on div at bounding box center [411, 164] width 12 height 12
click at [408, 148] on div "color-616671" at bounding box center [411, 147] width 8 height 8
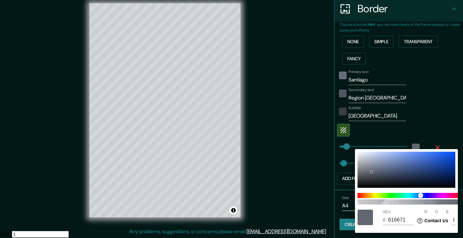
click at [435, 118] on div at bounding box center [231, 119] width 463 height 238
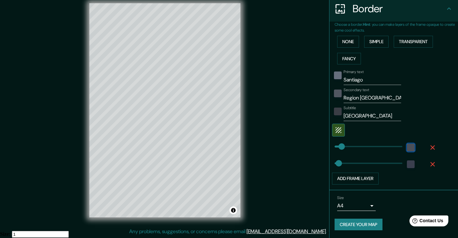
click at [407, 150] on div "color-616671" at bounding box center [411, 147] width 8 height 8
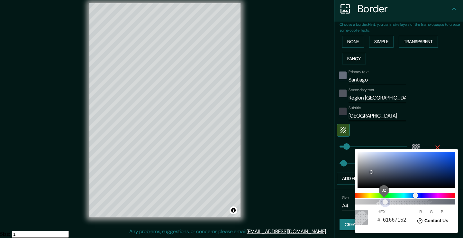
drag, startPoint x: 403, startPoint y: 204, endPoint x: 386, endPoint y: 204, distance: 16.7
click at [386, 204] on span "32" at bounding box center [403, 201] width 103 height 5
click at [388, 202] on span "32" at bounding box center [385, 201] width 5 height 5
click at [437, 122] on div at bounding box center [231, 119] width 463 height 238
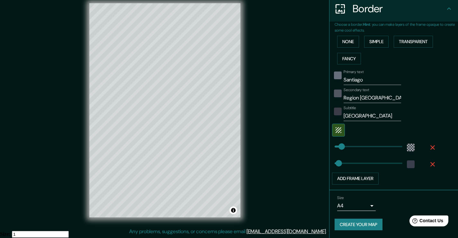
click at [369, 224] on button "Create your map" at bounding box center [359, 224] width 48 height 12
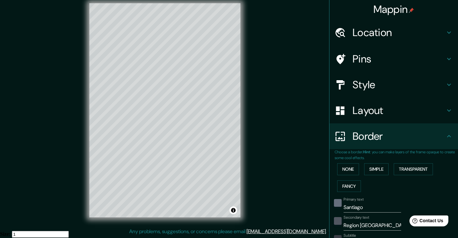
scroll to position [0, 0]
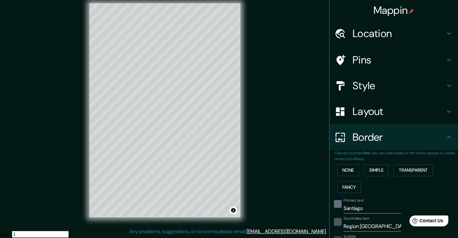
click at [396, 141] on h4 "Border" at bounding box center [399, 137] width 93 height 13
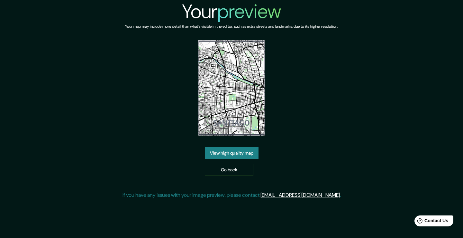
click at [222, 101] on img at bounding box center [231, 87] width 67 height 95
click at [250, 152] on link "View high quality map" at bounding box center [232, 153] width 54 height 12
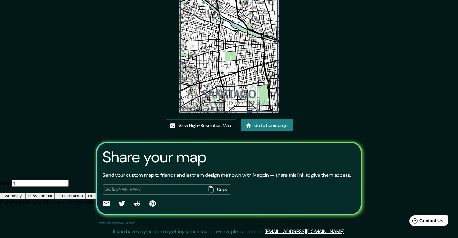
scroll to position [66, 0]
